Goal: Task Accomplishment & Management: Manage account settings

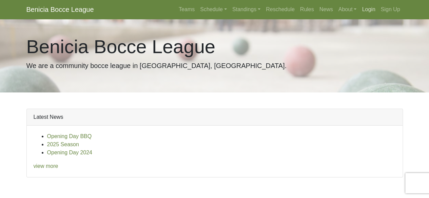
click at [370, 8] on link "Login" at bounding box center [368, 10] width 19 height 14
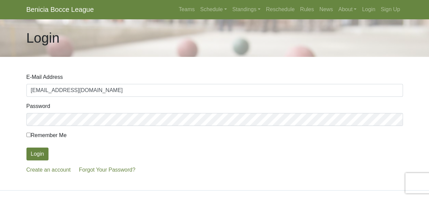
type input "bmcbride@calpine.com"
click at [34, 155] on button "Login" at bounding box center [37, 154] width 22 height 13
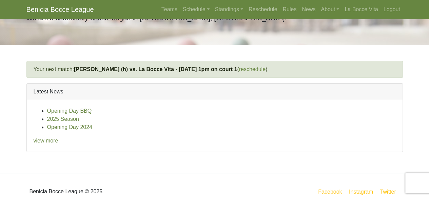
scroll to position [58, 0]
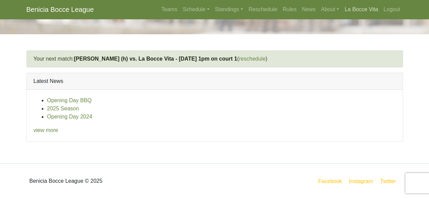
click at [366, 10] on link "La Bocce Vita" at bounding box center [361, 10] width 39 height 14
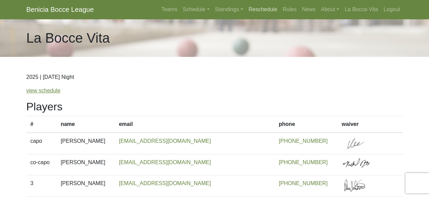
click at [261, 10] on link "Reschedule" at bounding box center [263, 10] width 34 height 14
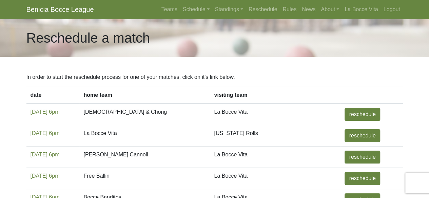
scroll to position [299, 0]
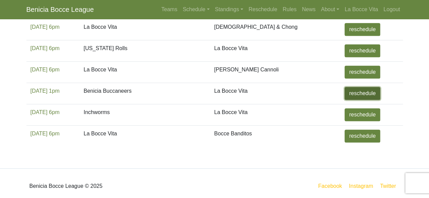
click at [345, 88] on link "reschedule" at bounding box center [362, 93] width 35 height 13
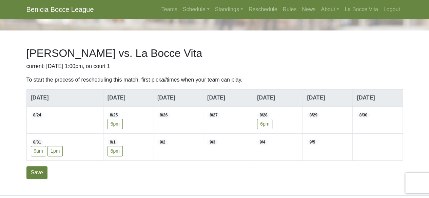
scroll to position [27, 0]
click at [269, 124] on label "6pm" at bounding box center [264, 124] width 15 height 11
checkbox input"] "true"
click at [57, 152] on label "1pm" at bounding box center [54, 151] width 15 height 11
checkbox input"] "true"
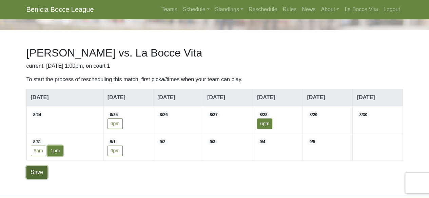
click at [39, 174] on input "Save" at bounding box center [36, 172] width 21 height 13
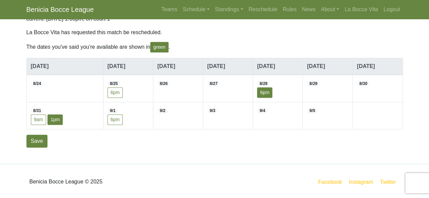
scroll to position [43, 0]
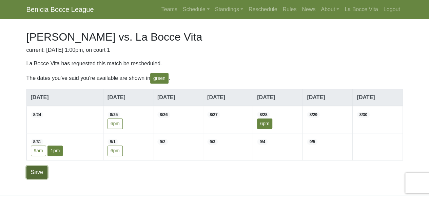
click at [40, 169] on input "Save" at bounding box center [36, 172] width 21 height 13
